Goal: Task Accomplishment & Management: Manage account settings

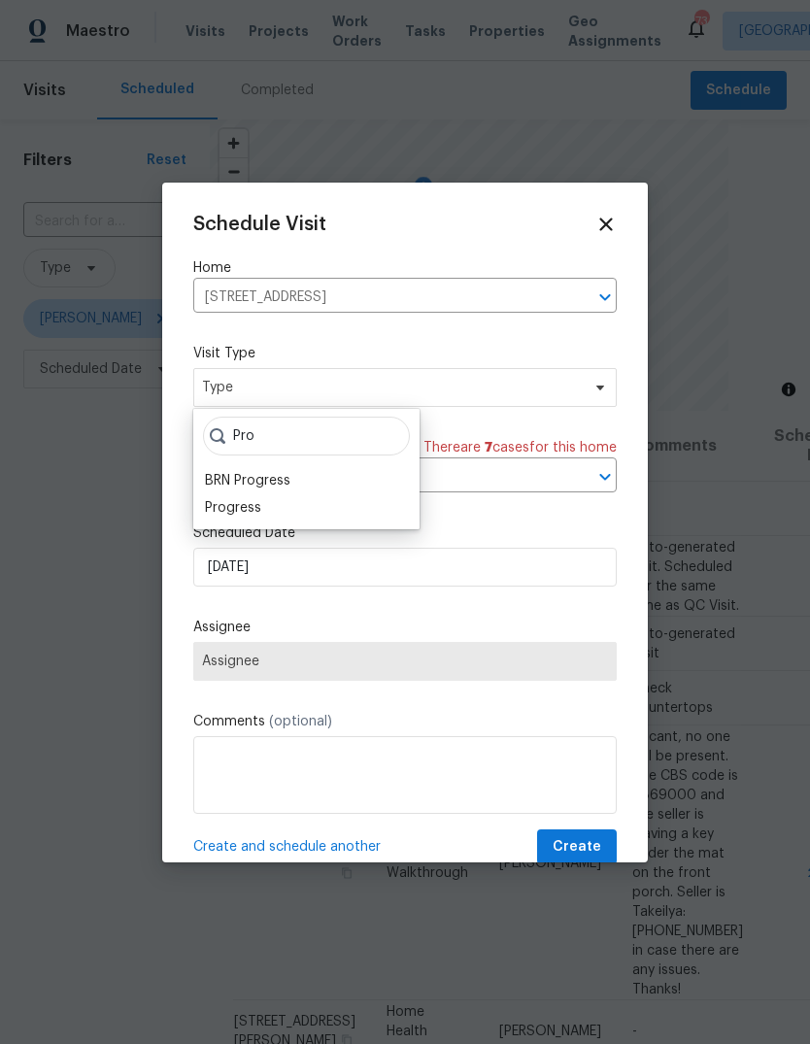
type input "Pro"
click at [219, 506] on div "Progress" at bounding box center [233, 507] width 56 height 19
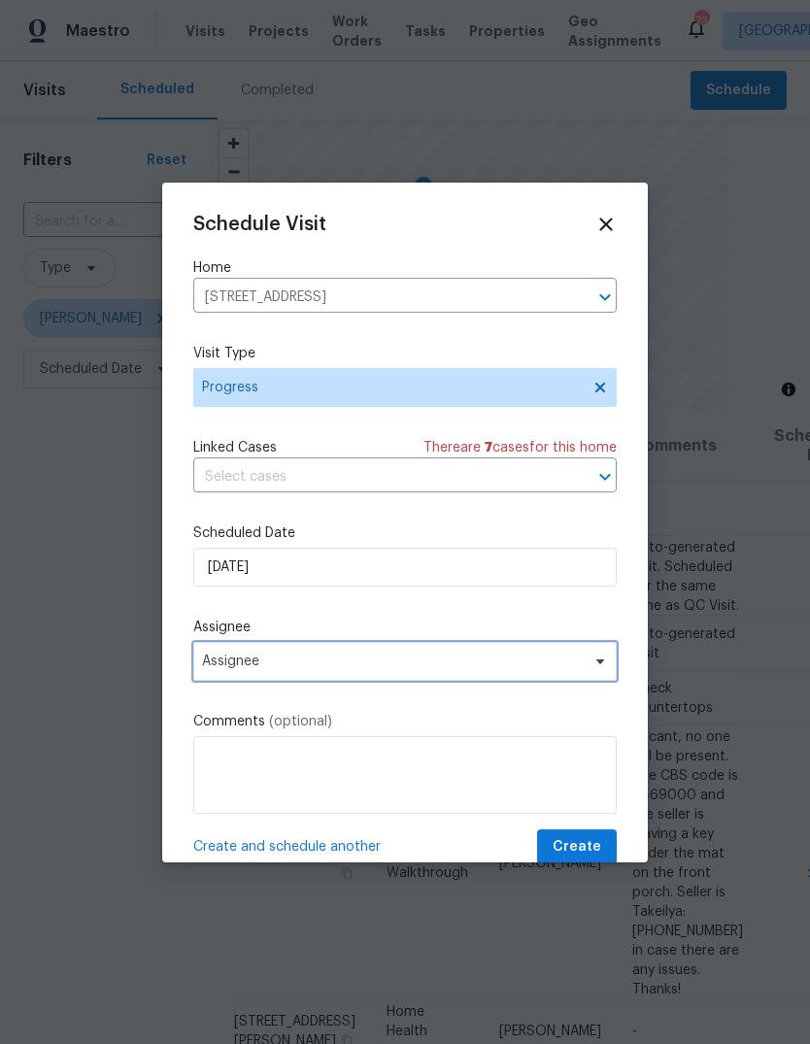
click at [245, 667] on span "Assignee" at bounding box center [392, 662] width 381 height 16
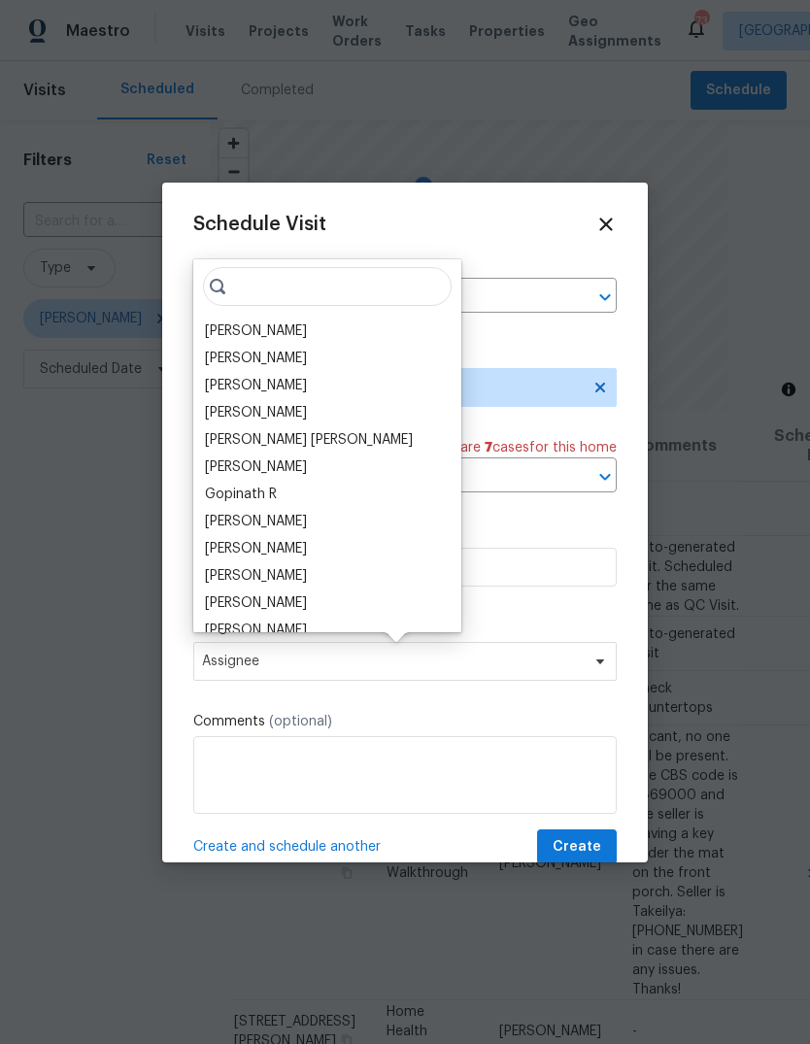
click at [234, 329] on div "[PERSON_NAME]" at bounding box center [256, 330] width 102 height 19
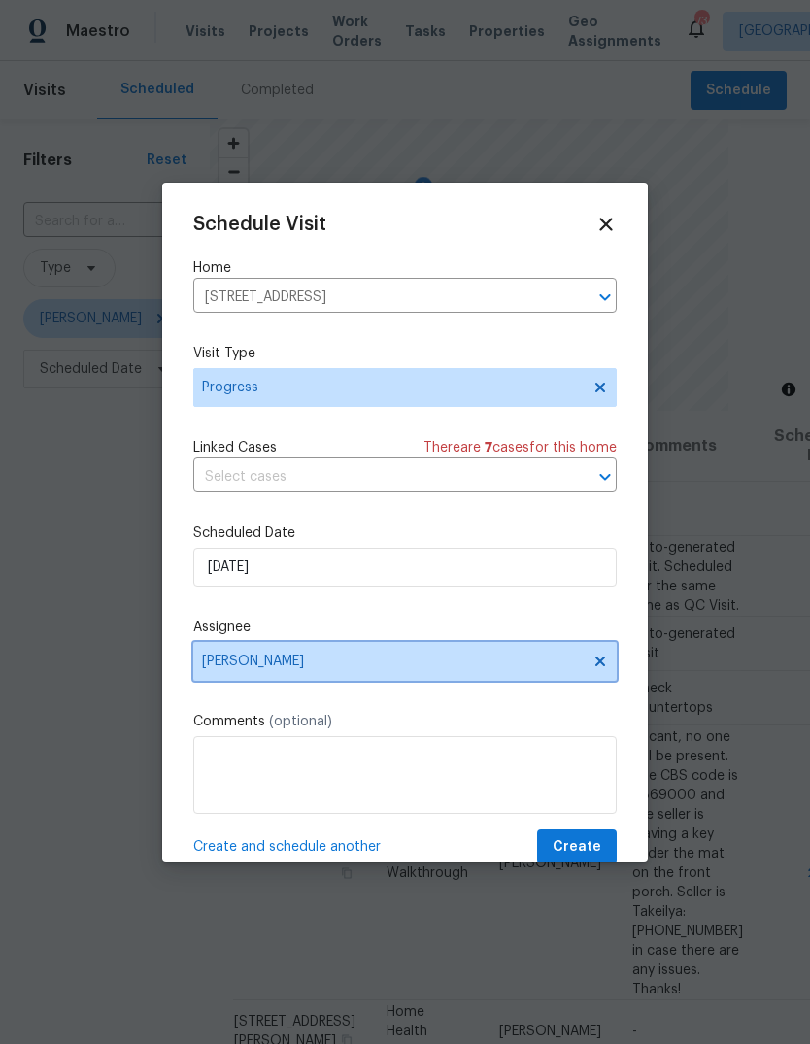
click at [604, 664] on icon at bounding box center [600, 662] width 16 height 16
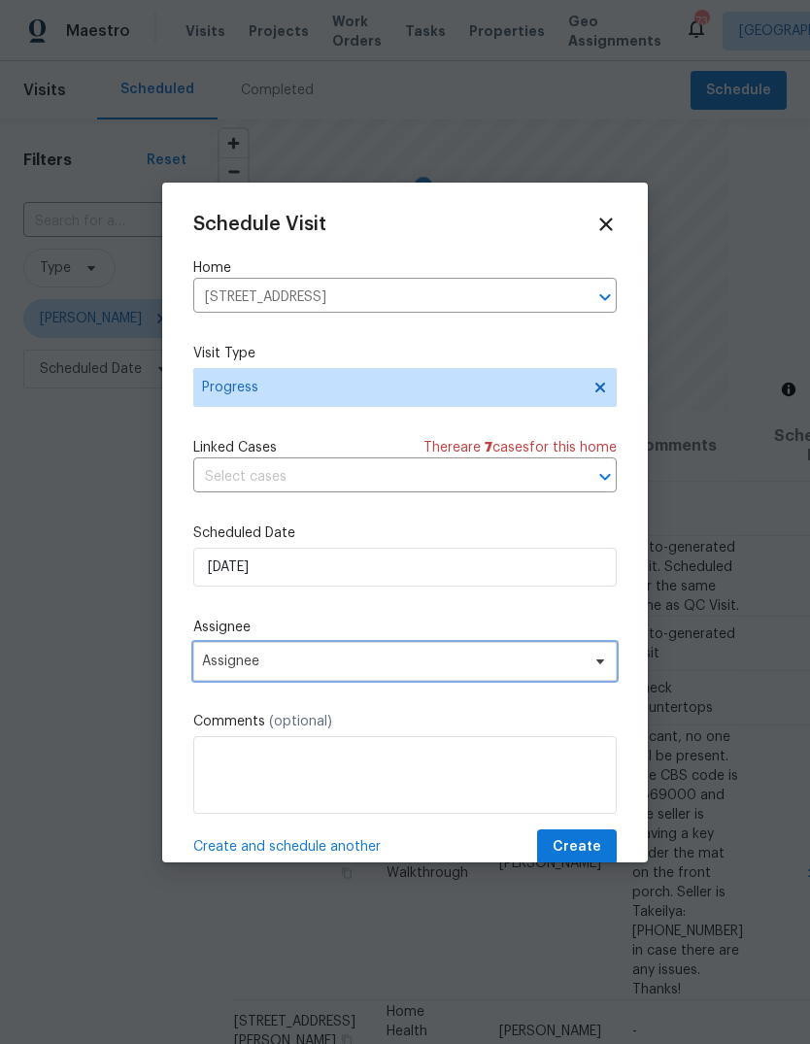
click at [543, 661] on span "Assignee" at bounding box center [392, 662] width 381 height 16
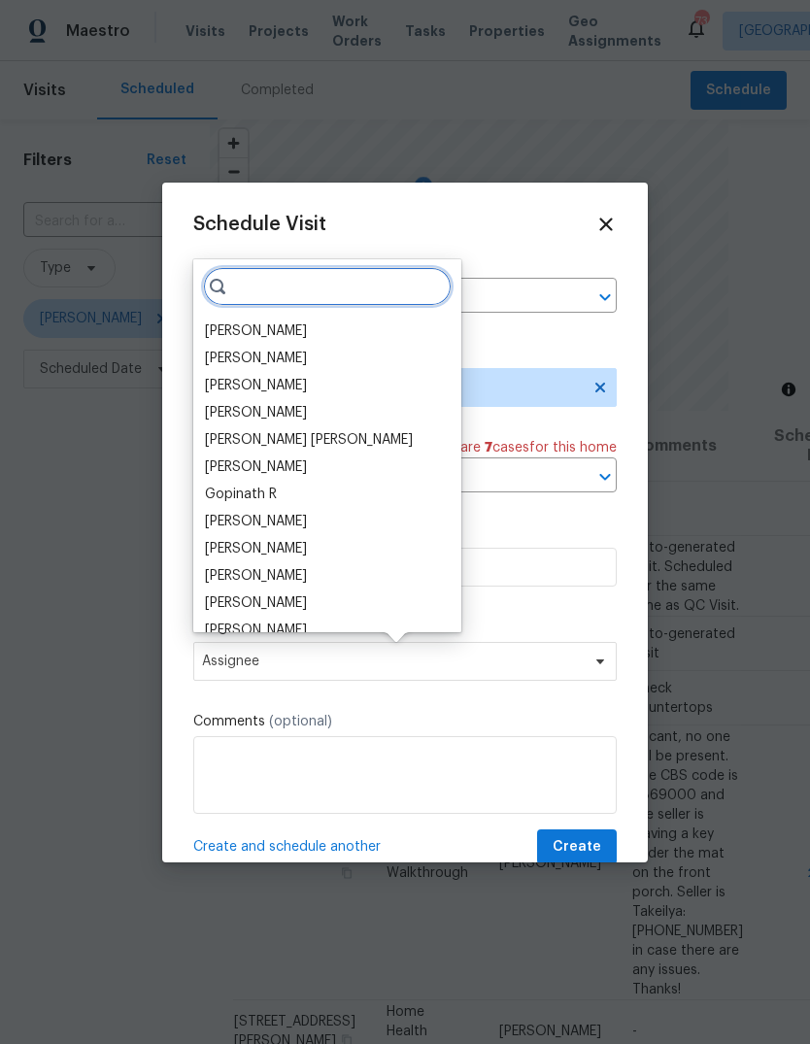
click at [276, 290] on input "search" at bounding box center [327, 286] width 249 height 39
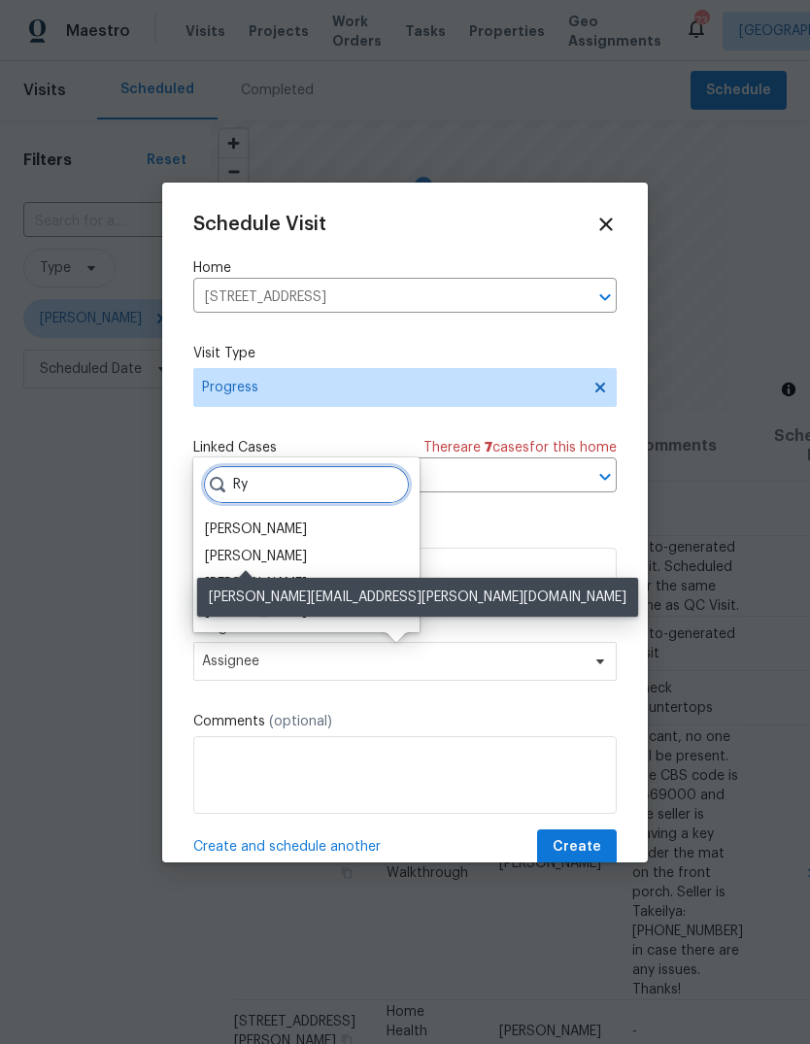
type input "Ry"
click at [225, 557] on div "[PERSON_NAME]" at bounding box center [256, 556] width 102 height 19
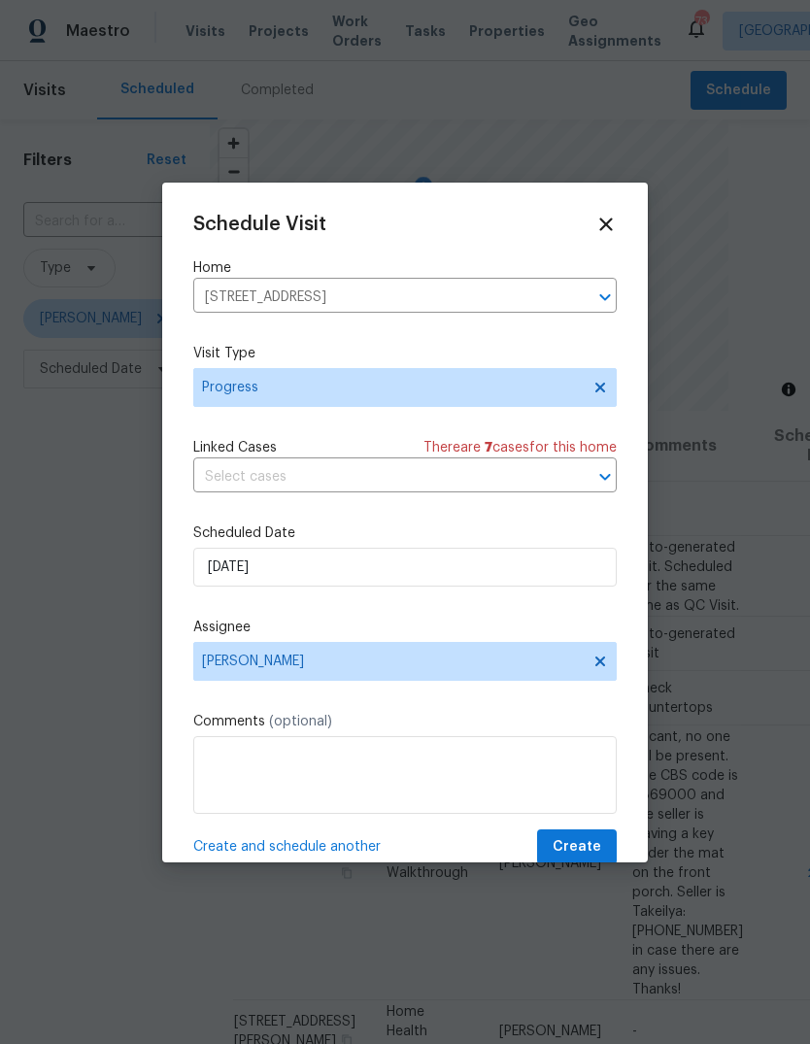
click at [622, 835] on div "Schedule Visit Home [STREET_ADDRESS] ​ Visit Type Progress Linked Cases There a…" at bounding box center [405, 523] width 486 height 680
click at [601, 846] on button "Create" at bounding box center [577, 847] width 80 height 36
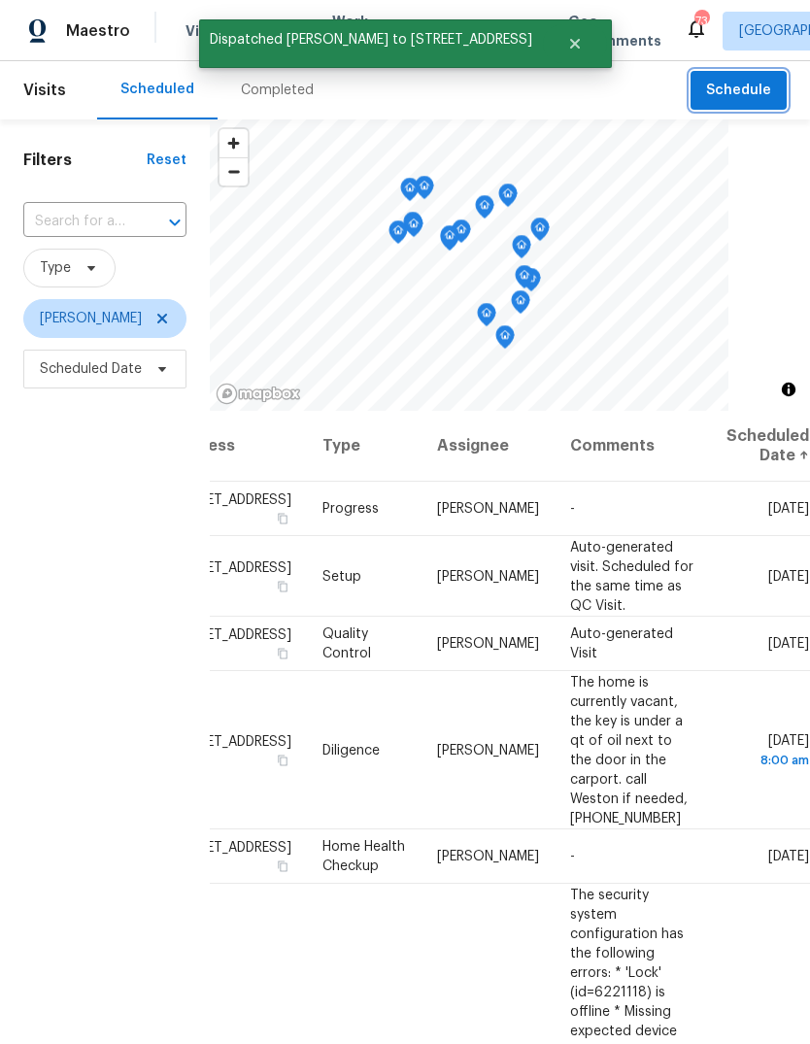
scroll to position [0, 170]
click at [0, 0] on icon at bounding box center [0, 0] width 0 height 0
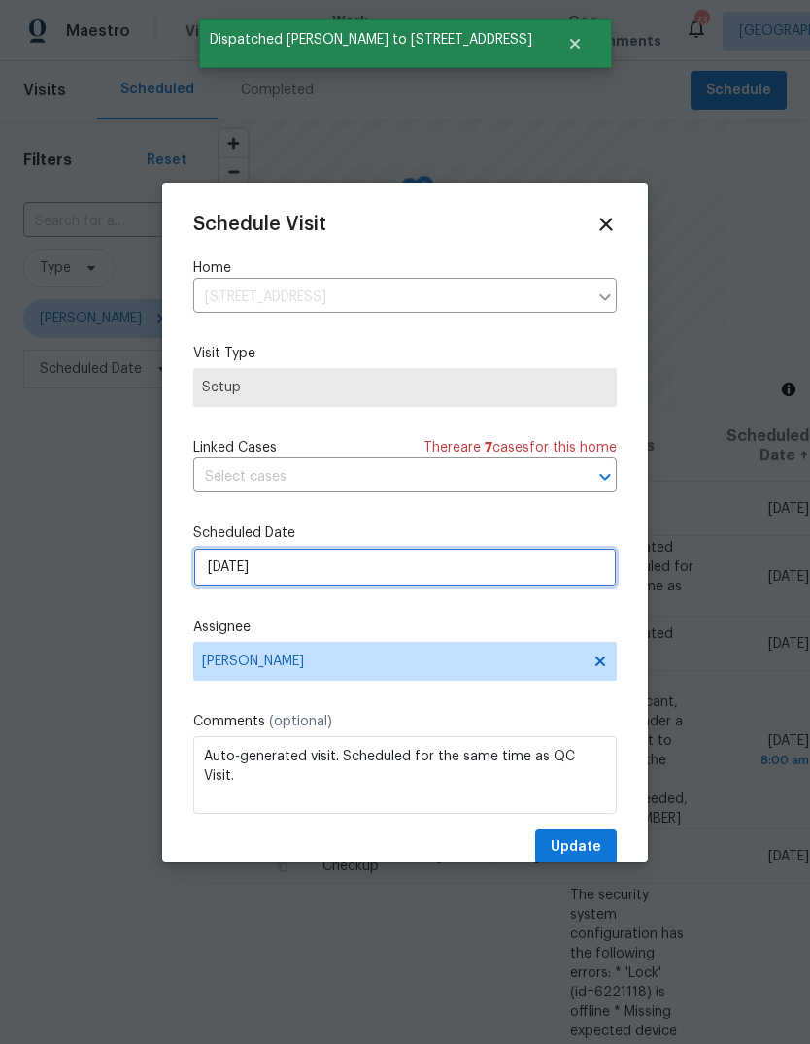
click at [569, 573] on input "[DATE]" at bounding box center [404, 567] width 423 height 39
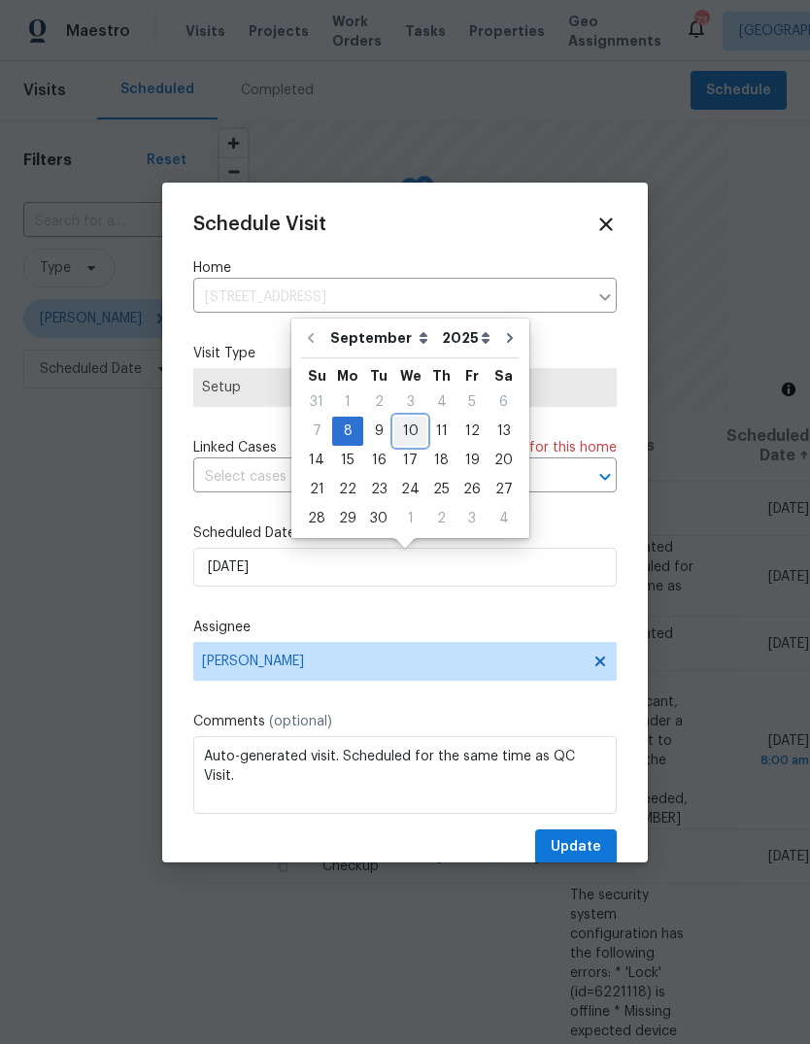
click at [416, 431] on div "10" at bounding box center [410, 431] width 32 height 27
type input "[DATE]"
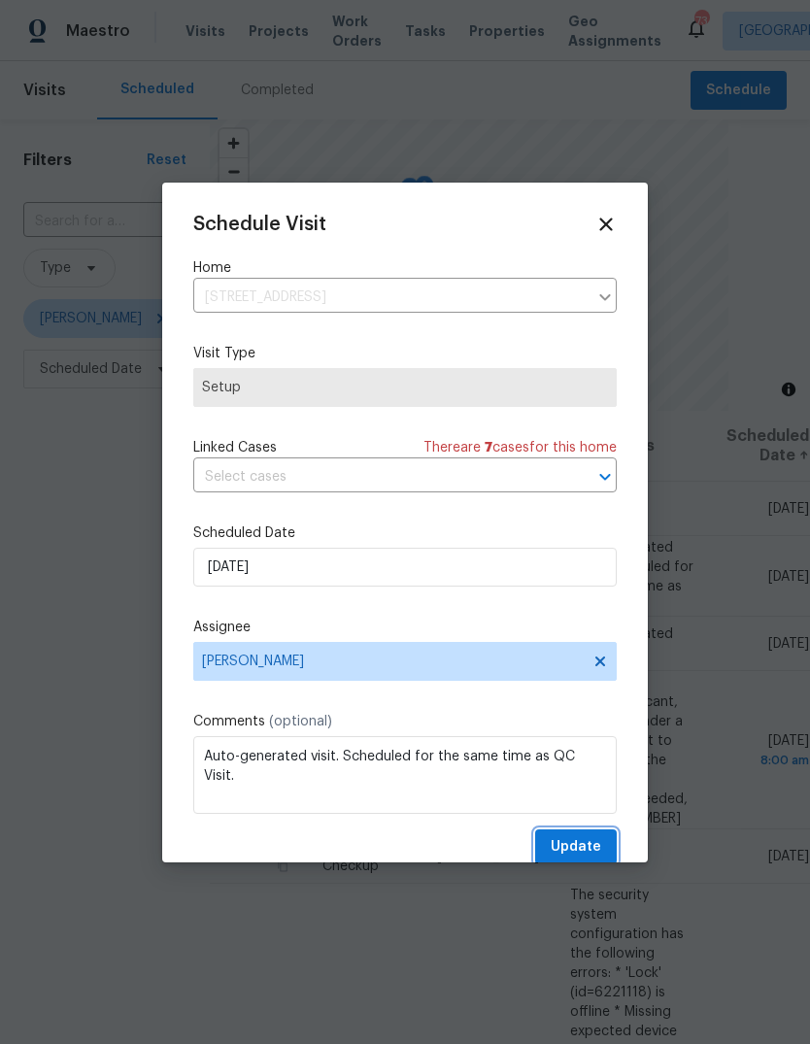
click at [615, 841] on button "Update" at bounding box center [576, 847] width 82 height 36
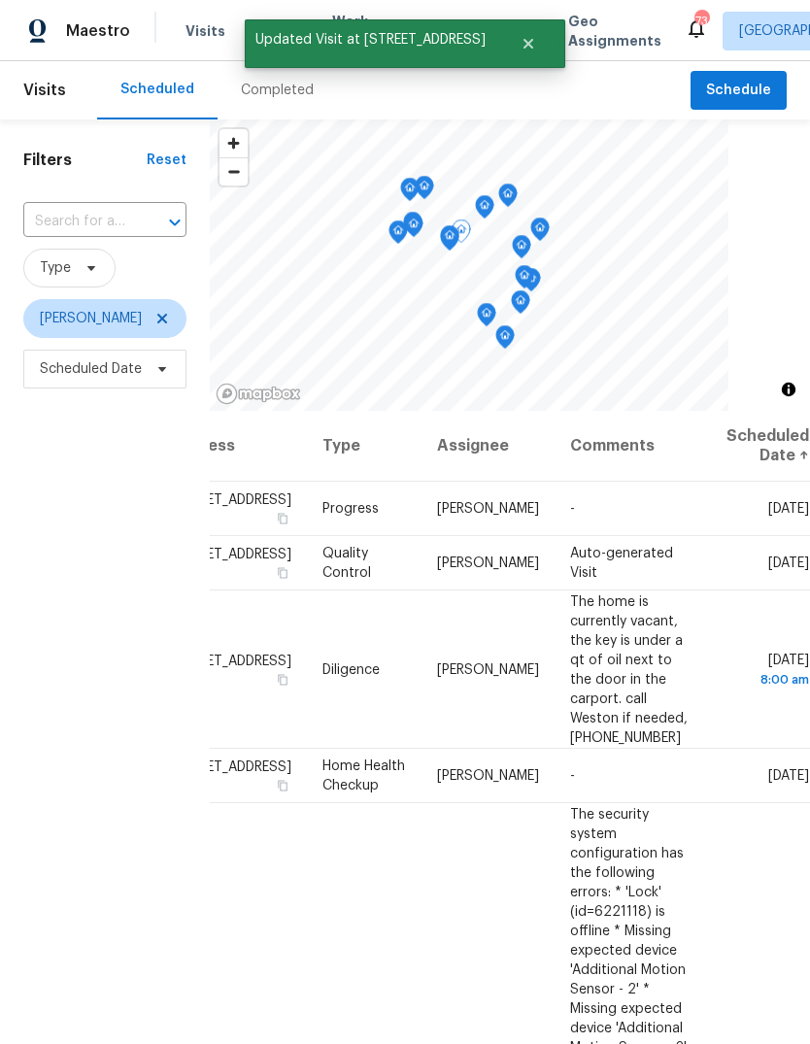
click at [0, 0] on icon at bounding box center [0, 0] width 0 height 0
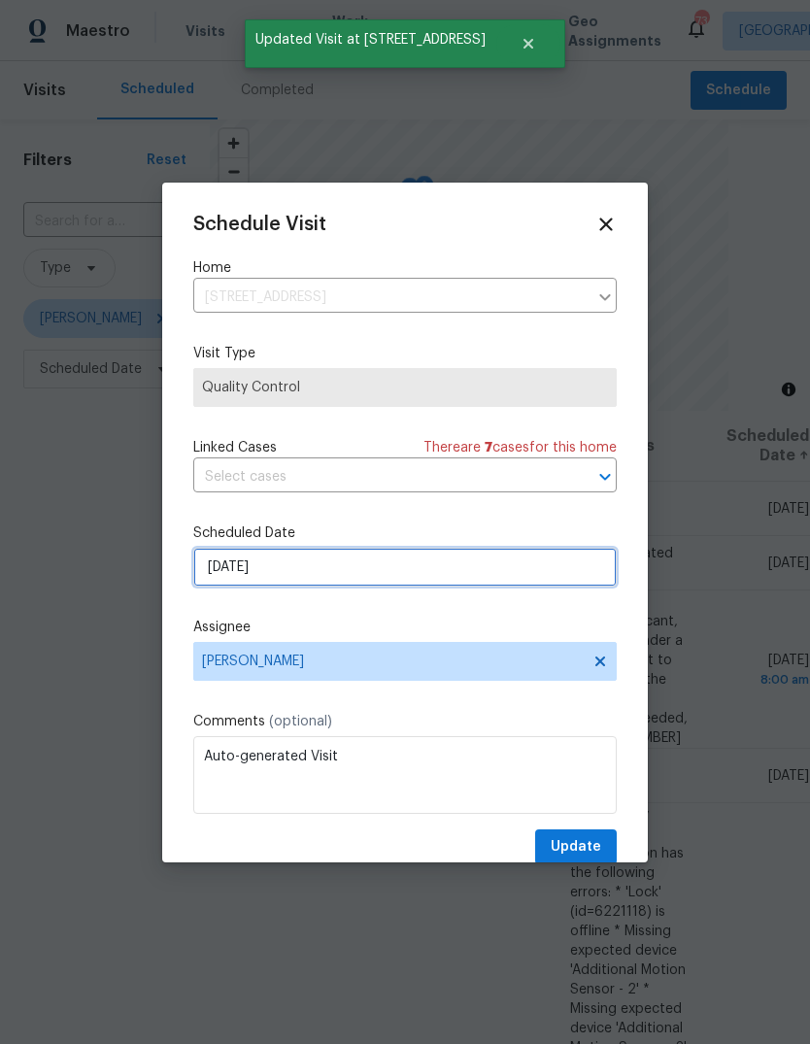
click at [577, 580] on input "[DATE]" at bounding box center [404, 567] width 423 height 39
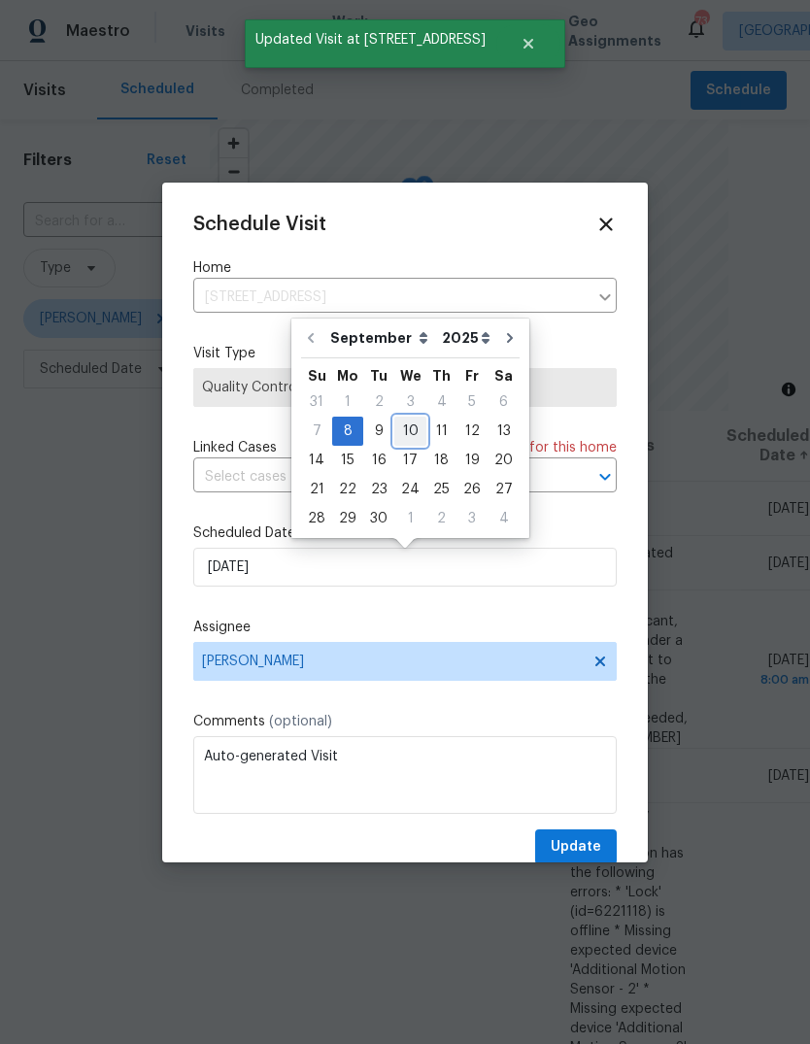
click at [416, 430] on div "10" at bounding box center [410, 431] width 32 height 27
type input "[DATE]"
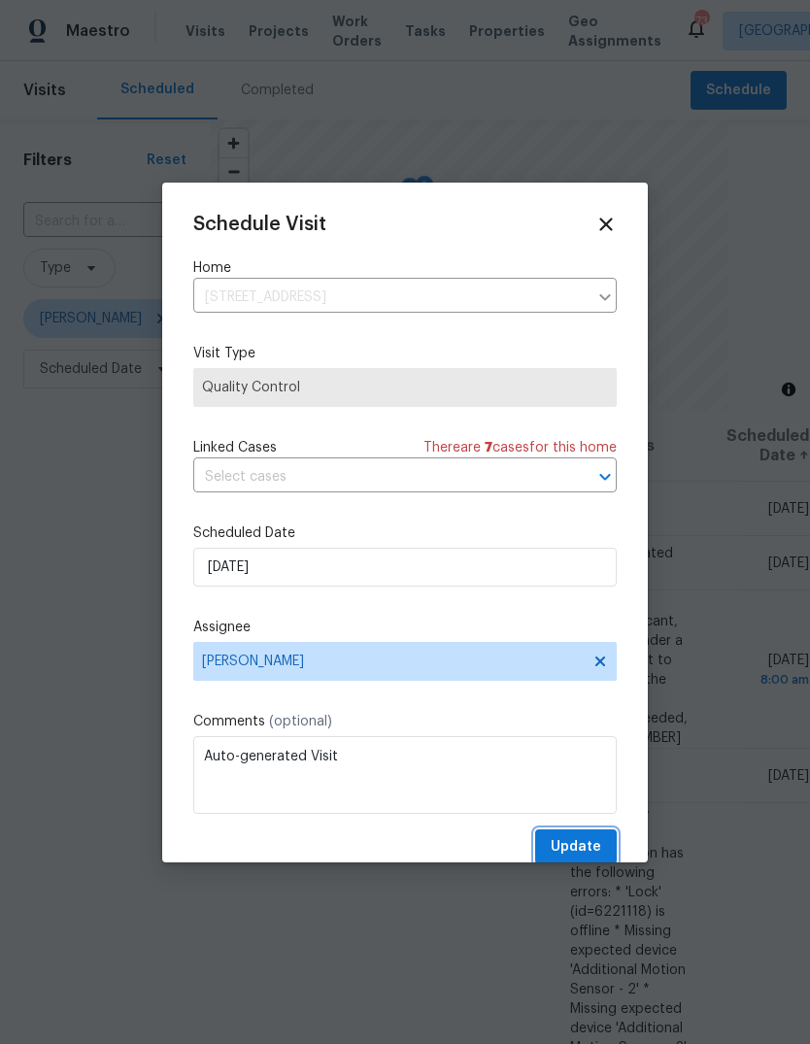
click at [602, 834] on button "Update" at bounding box center [576, 847] width 82 height 36
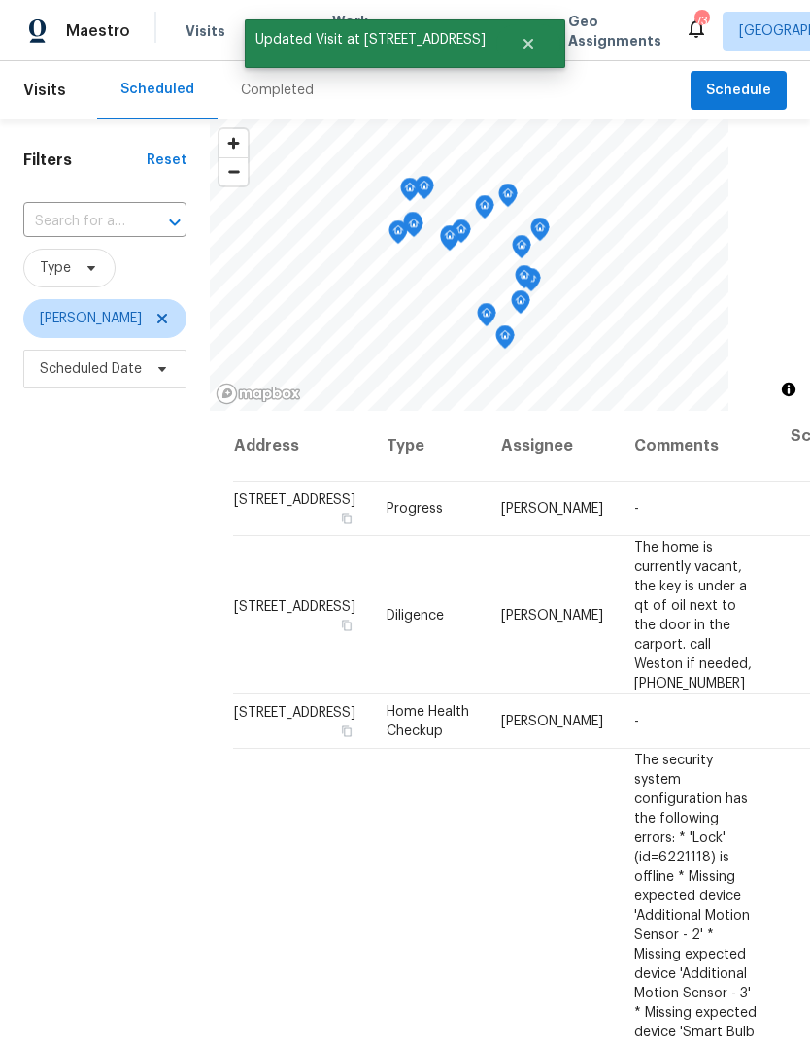
scroll to position [0, 0]
